Goal: Task Accomplishment & Management: Manage account settings

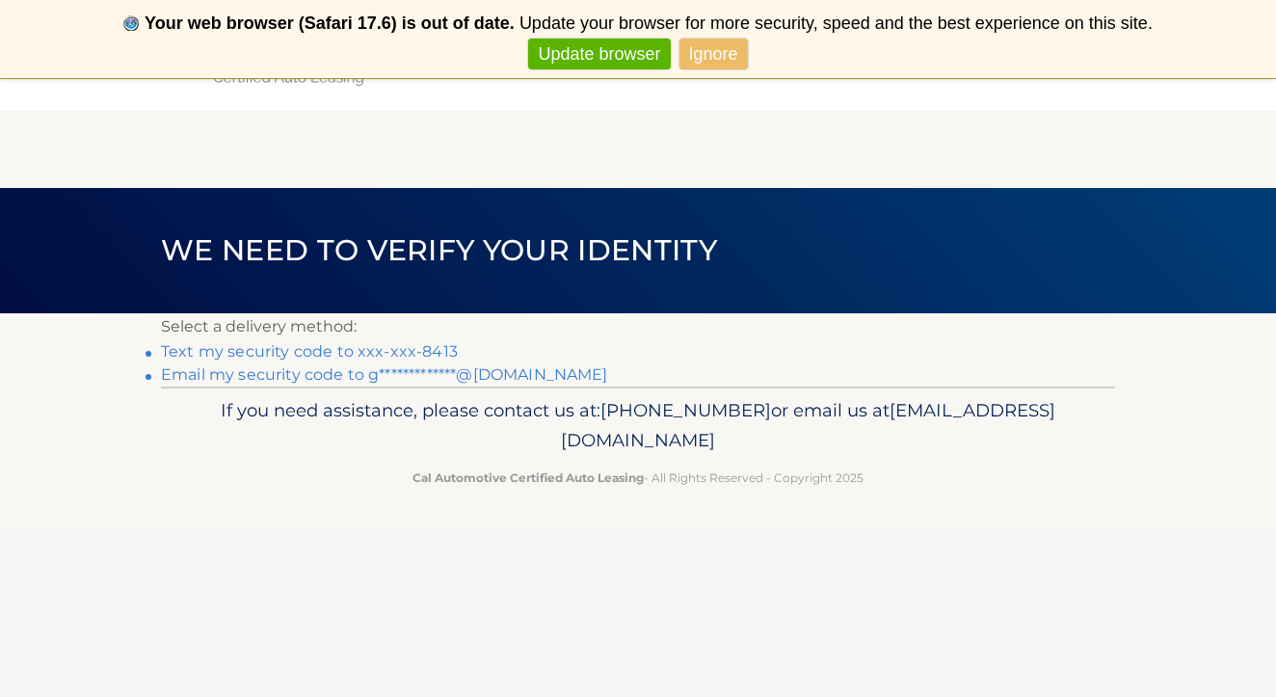
click at [368, 349] on link "Text my security code to xxx-xxx-8413" at bounding box center [309, 351] width 297 height 18
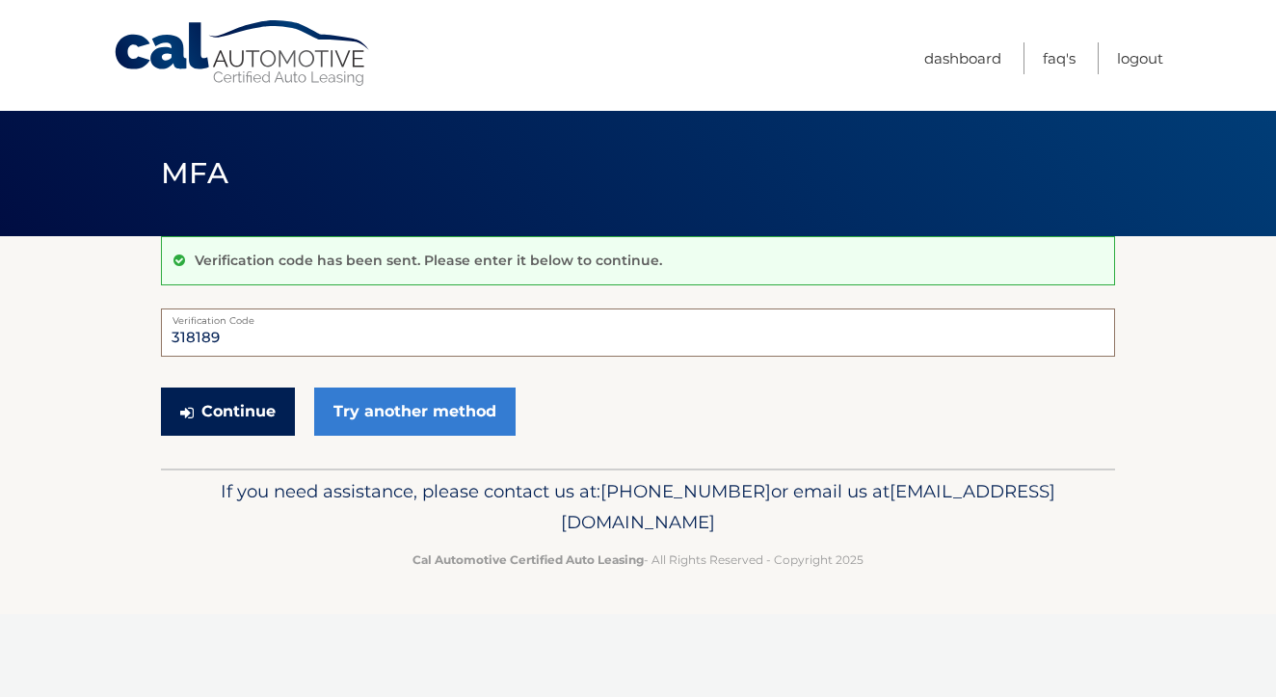
type input "318189"
click at [242, 405] on button "Continue" at bounding box center [228, 411] width 134 height 48
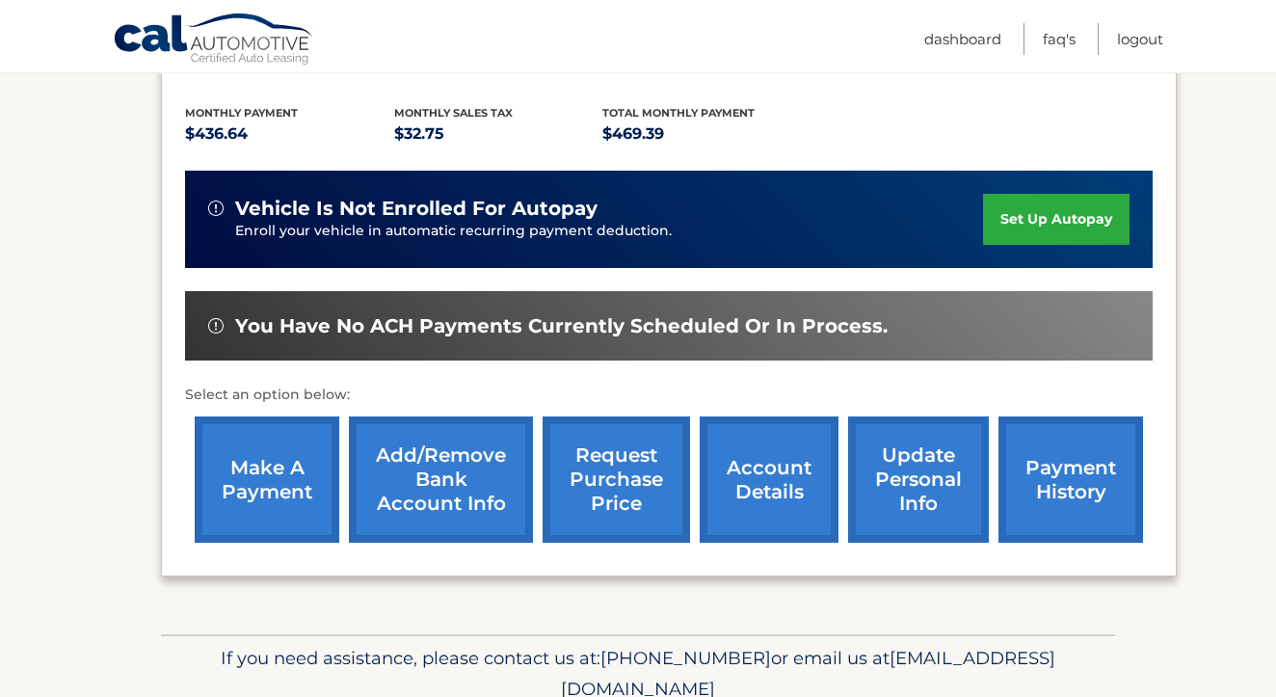
scroll to position [416, 0]
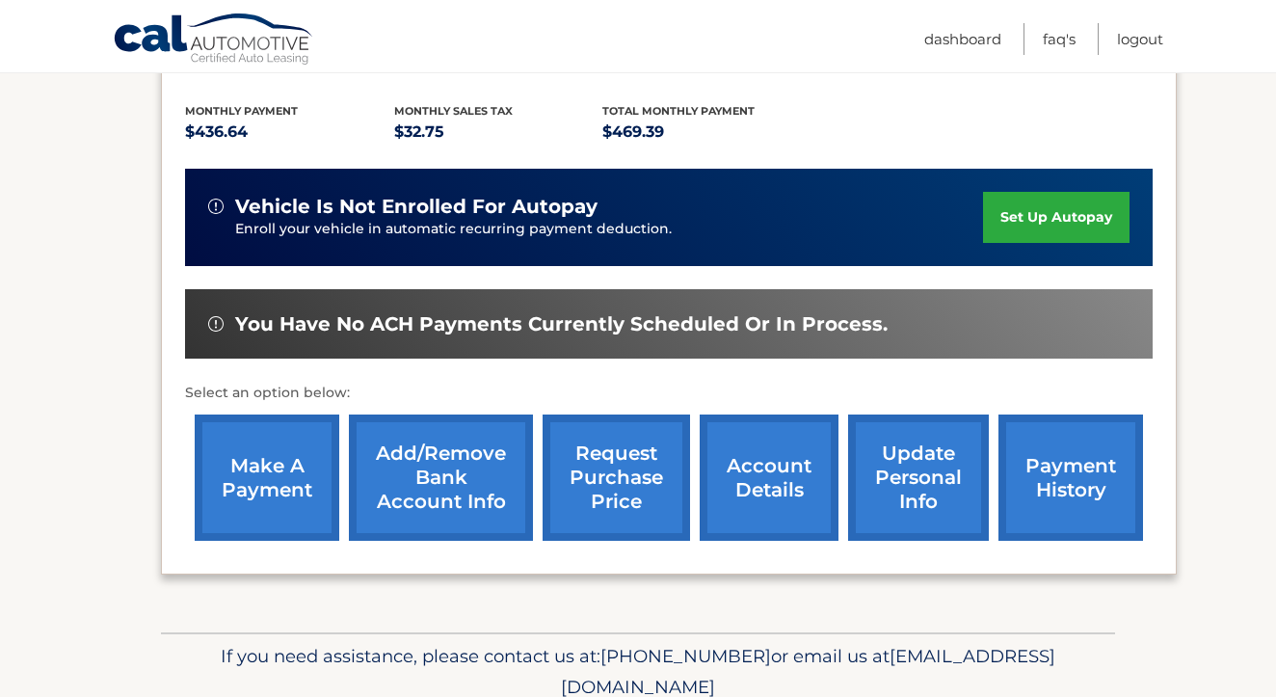
click at [762, 454] on link "account details" at bounding box center [769, 477] width 139 height 126
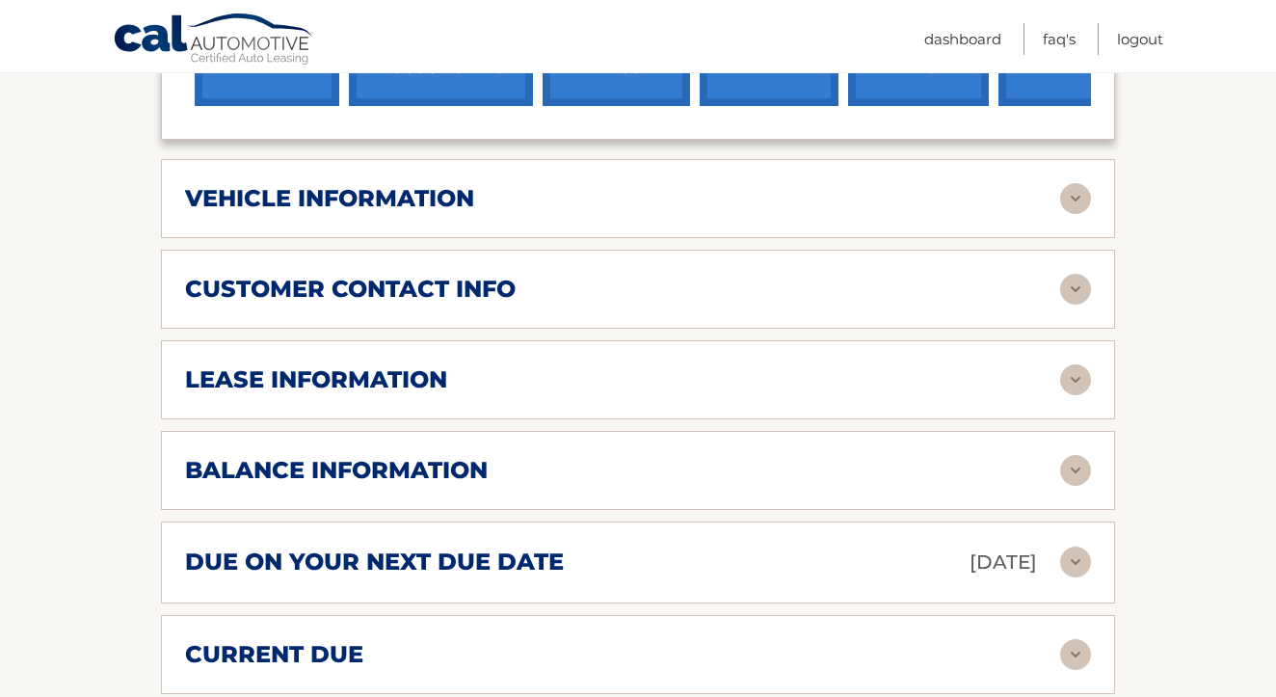
scroll to position [879, 0]
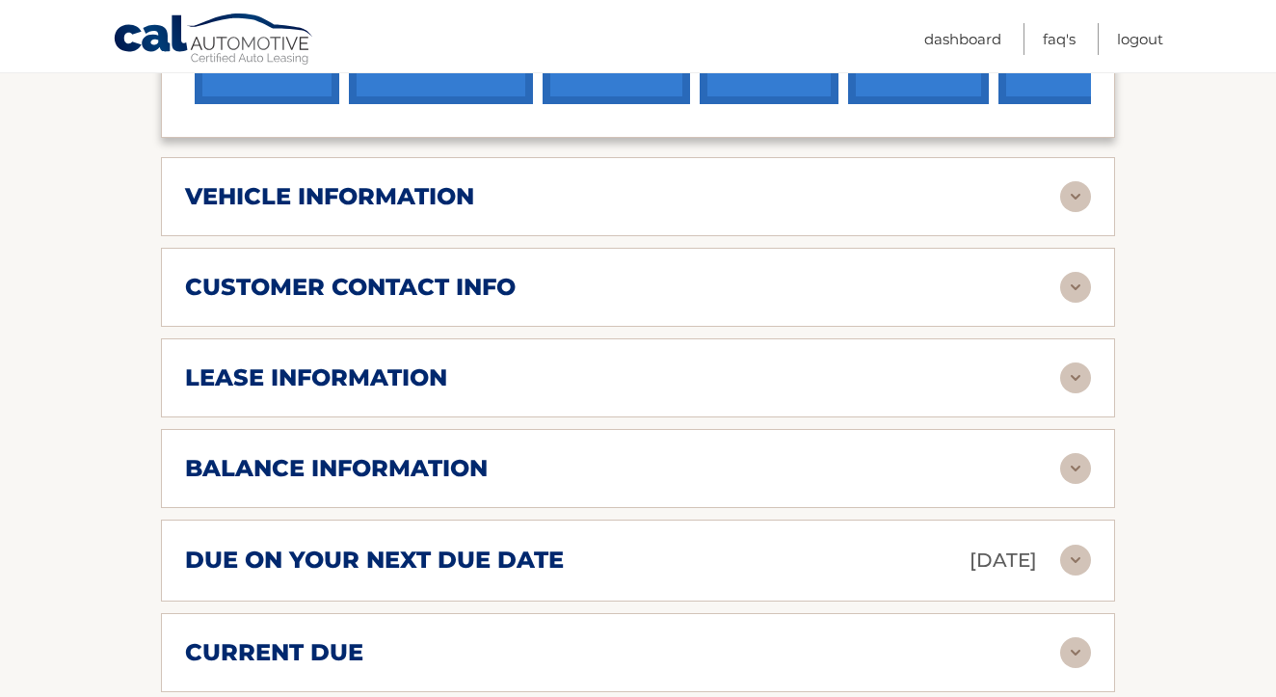
click at [1079, 545] on img at bounding box center [1075, 560] width 31 height 31
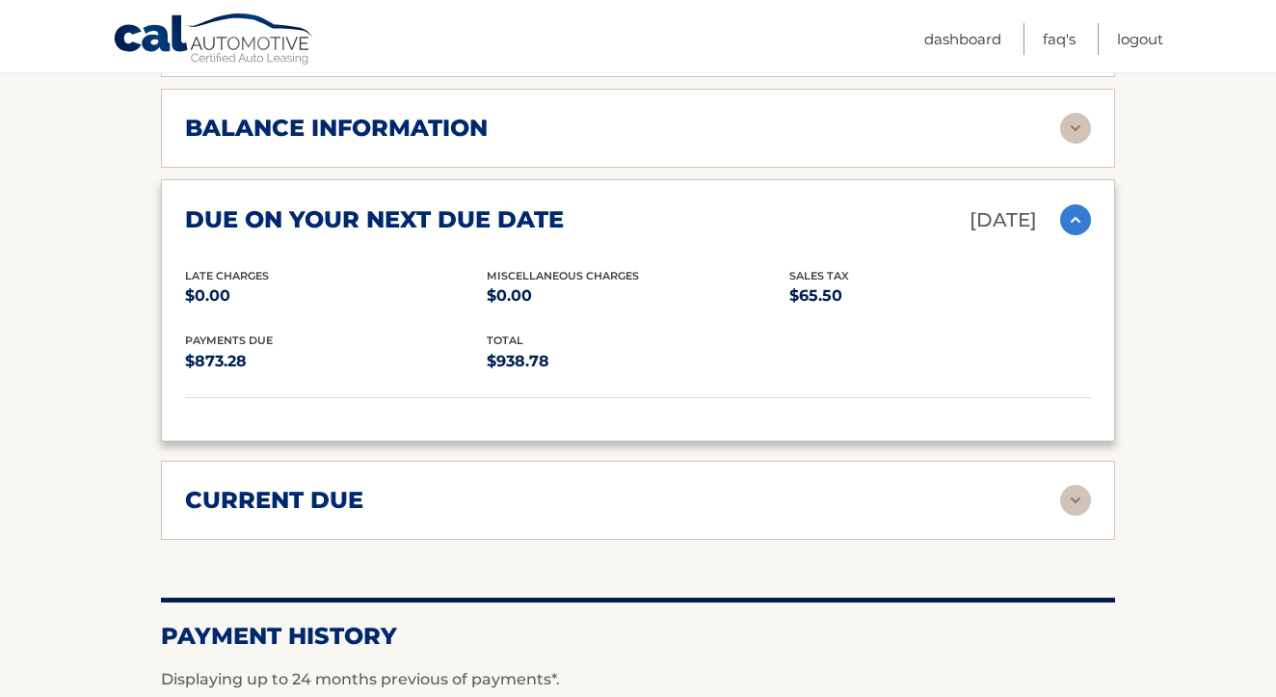
scroll to position [1220, 0]
click at [1073, 484] on img at bounding box center [1075, 499] width 31 height 31
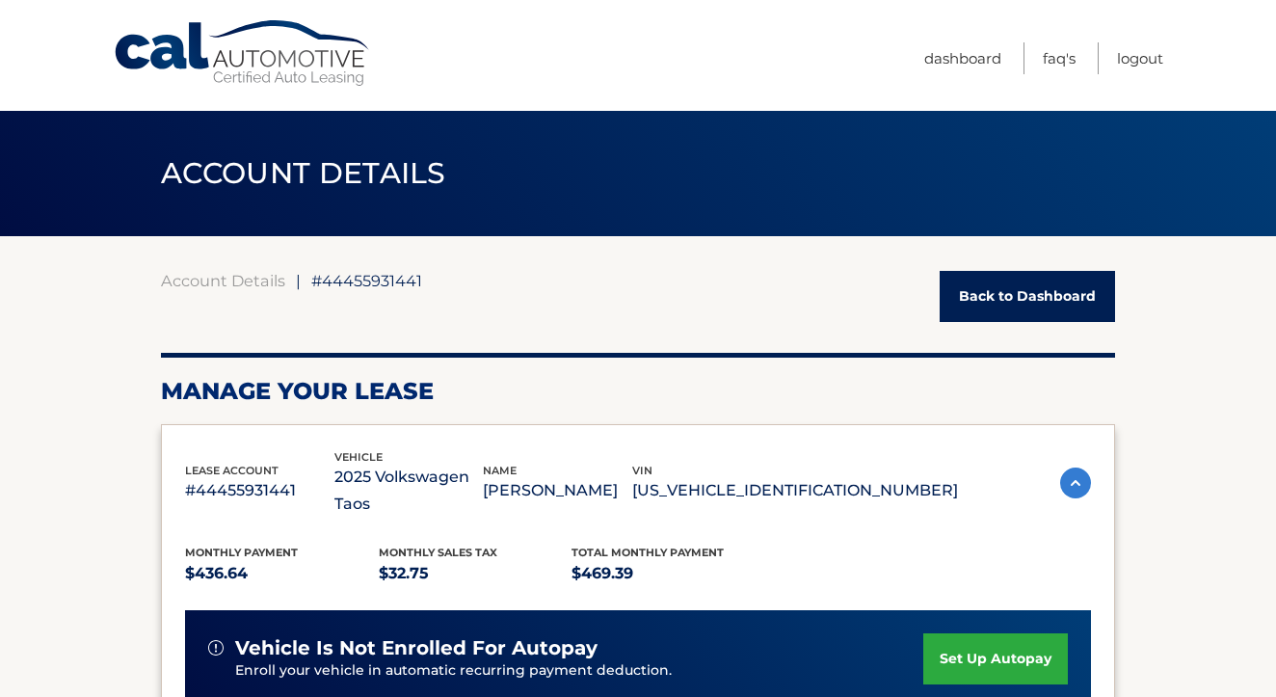
scroll to position [0, 0]
click at [995, 312] on link "Back to Dashboard" at bounding box center [1027, 296] width 175 height 51
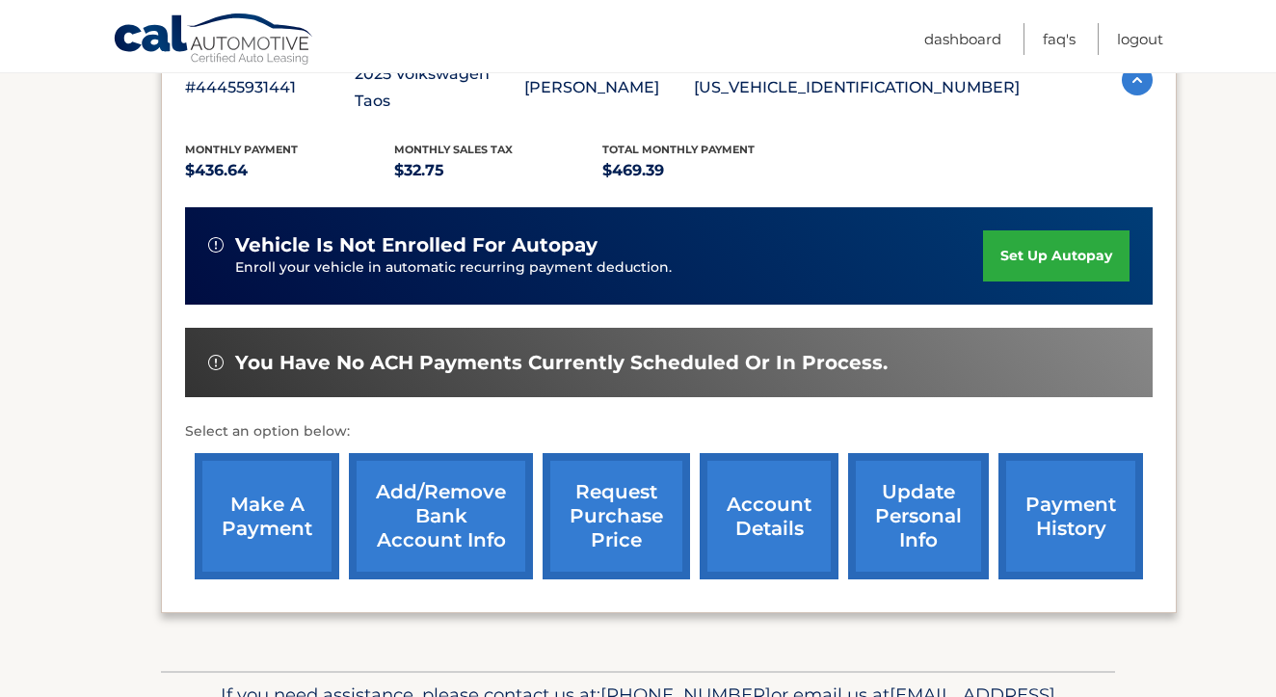
scroll to position [381, 0]
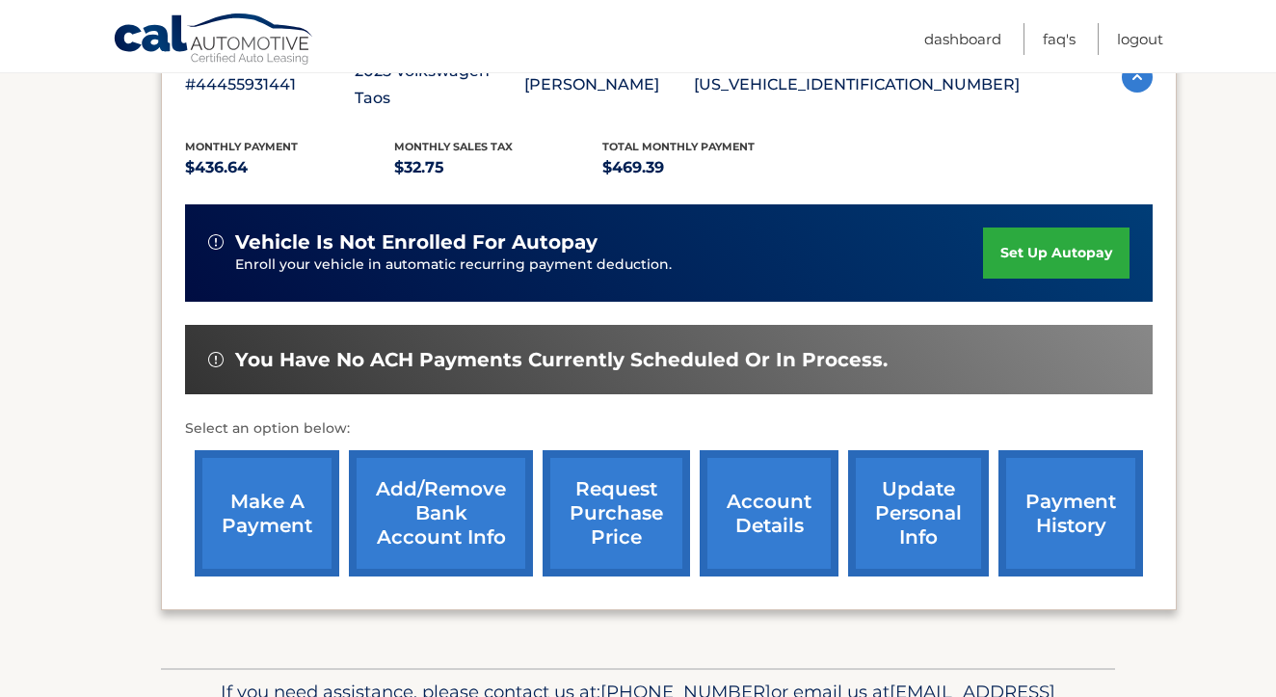
click at [271, 489] on link "make a payment" at bounding box center [267, 513] width 145 height 126
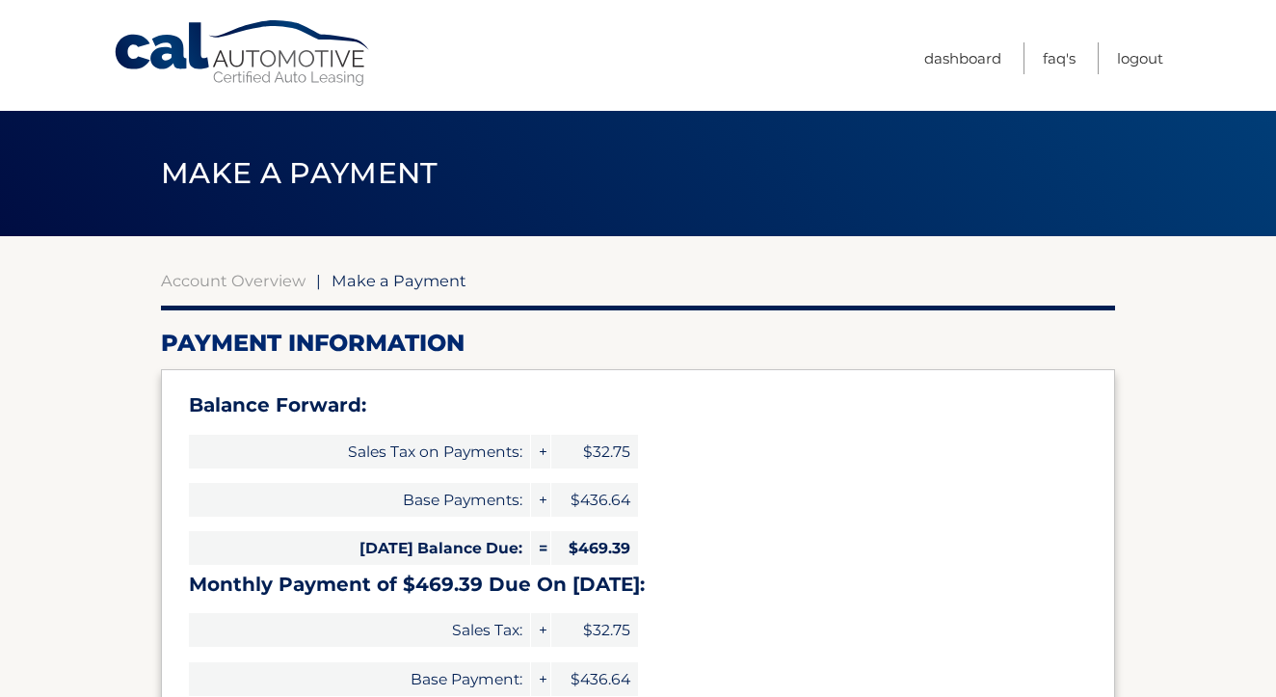
select select "YzNmNTM0ZmUtNzc4Yi00YWM4LTgzZGUtMjg2NWVjNmY1M2Yx"
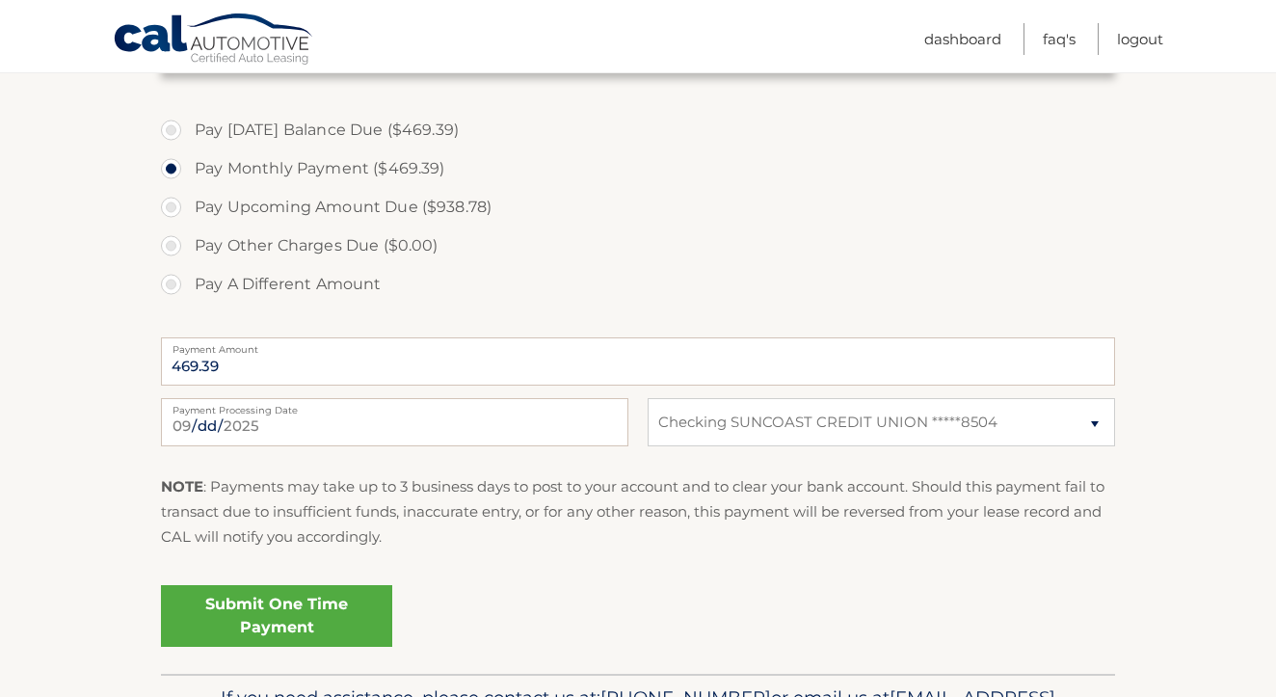
scroll to position [734, 0]
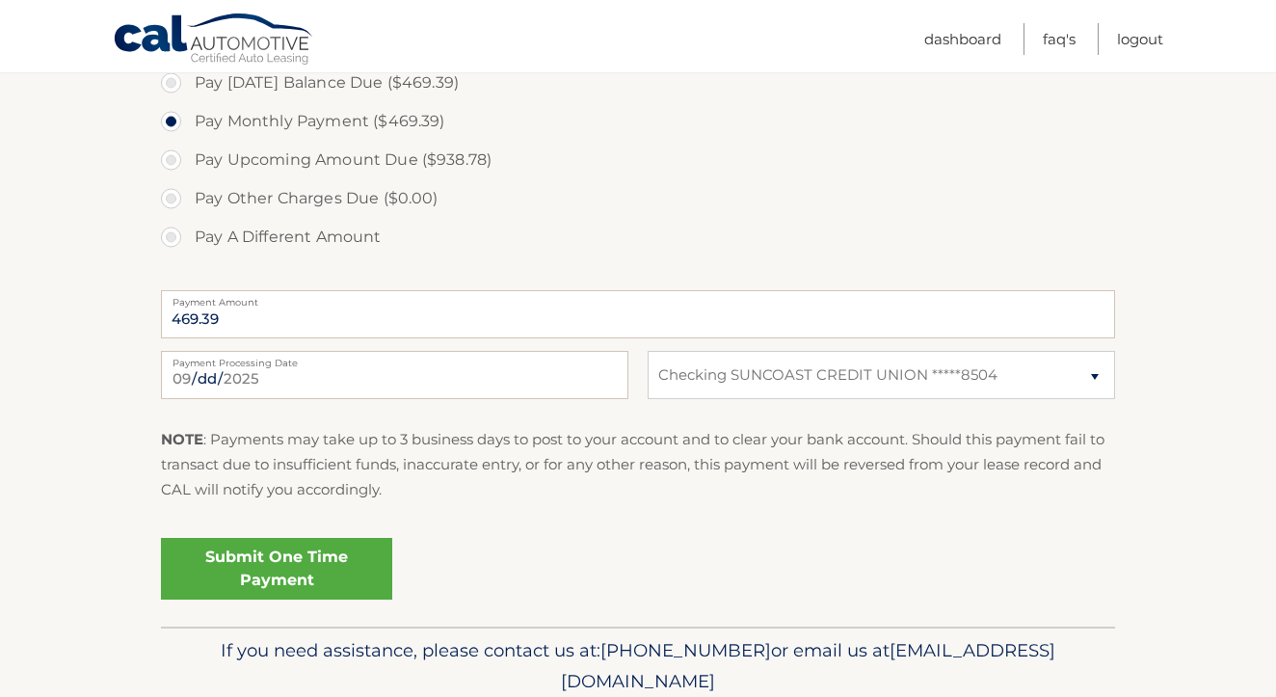
click at [285, 551] on link "Submit One Time Payment" at bounding box center [276, 569] width 231 height 62
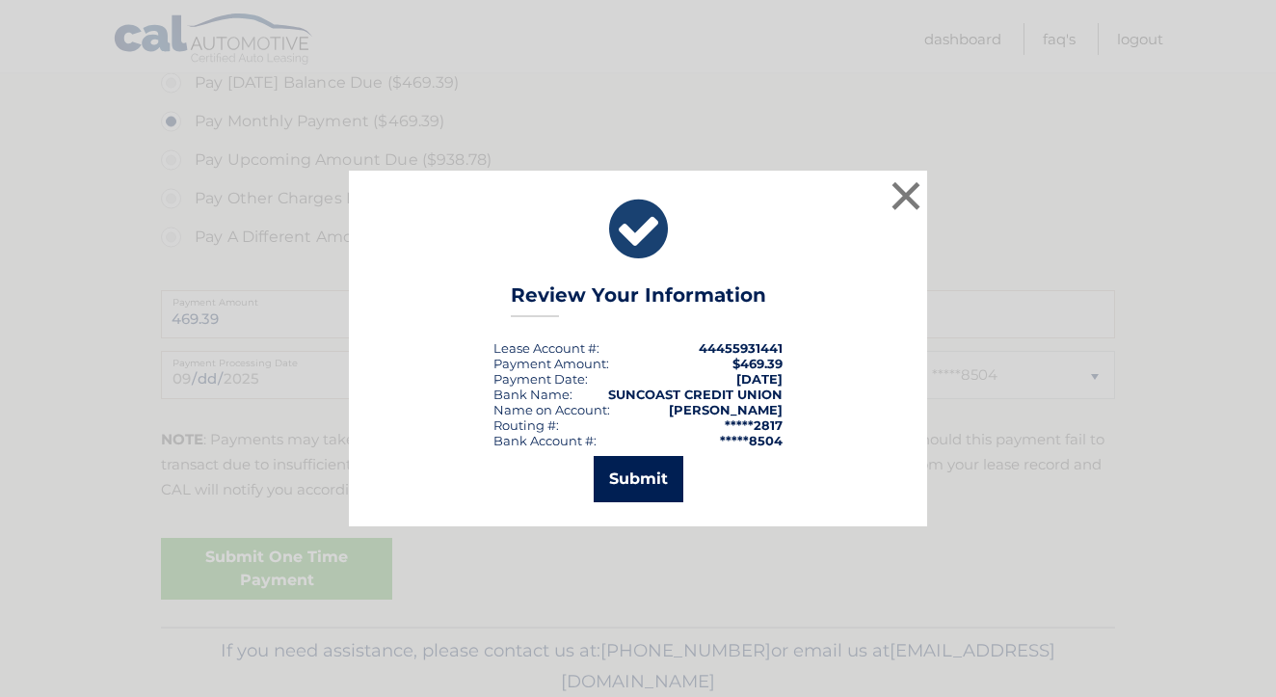
click at [642, 478] on button "Submit" at bounding box center [639, 479] width 90 height 46
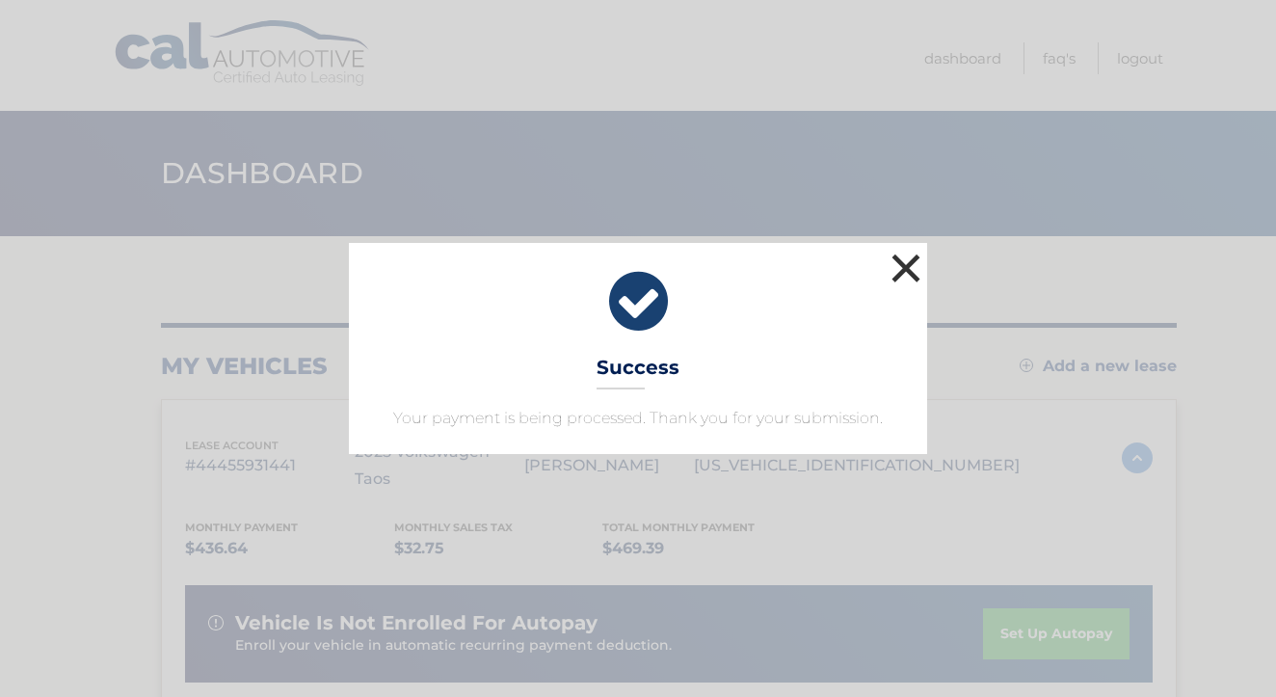
click at [909, 280] on button "×" at bounding box center [906, 268] width 39 height 39
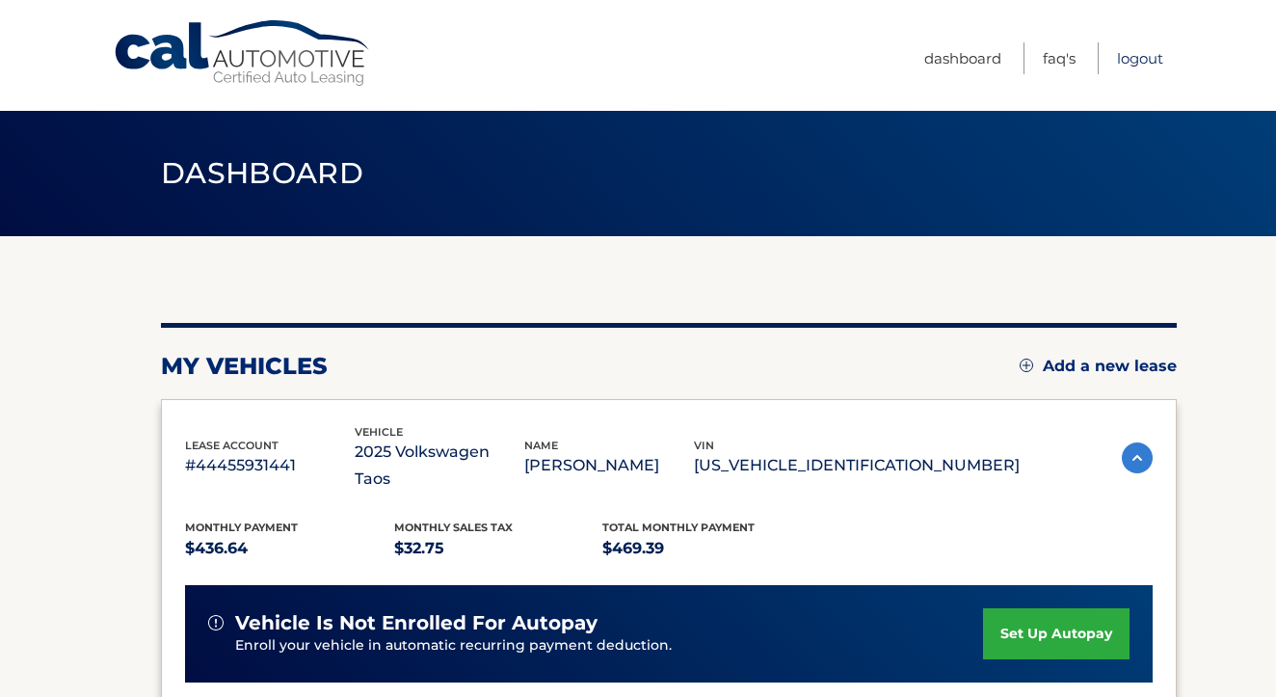
click at [1136, 65] on link "Logout" at bounding box center [1140, 58] width 46 height 32
